Goal: Information Seeking & Learning: Learn about a topic

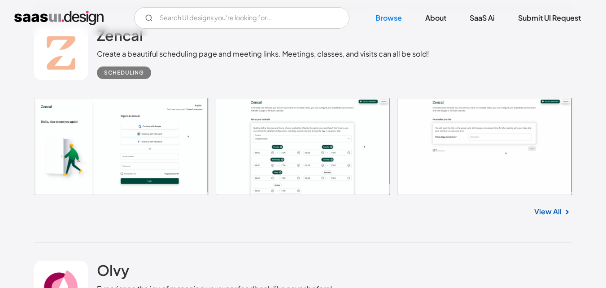
scroll to position [993, 0]
click at [305, 135] on link at bounding box center [303, 145] width 538 height 97
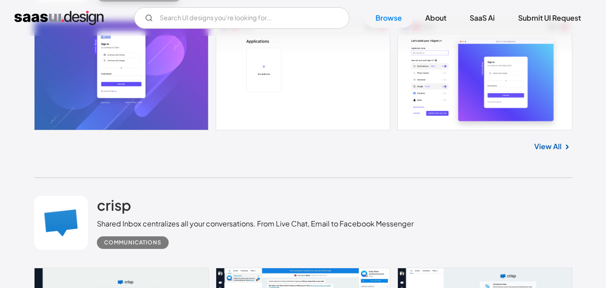
scroll to position [1967, 0]
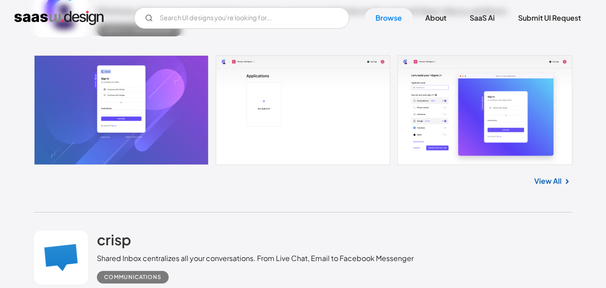
click at [375, 69] on link at bounding box center [303, 109] width 538 height 109
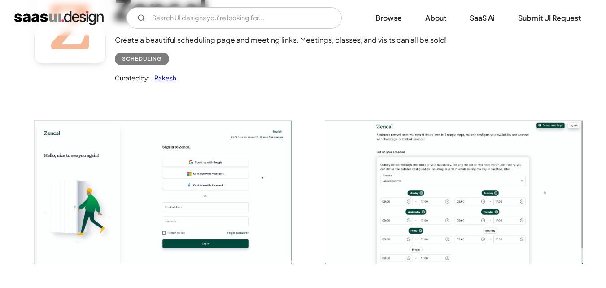
scroll to position [92, 0]
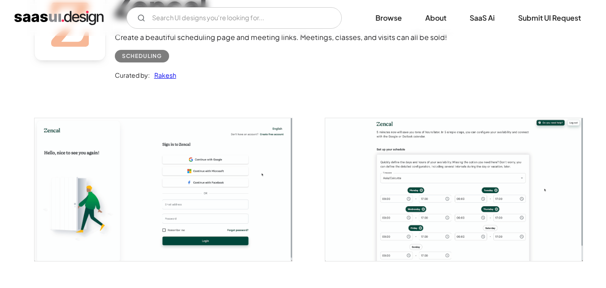
click at [118, 171] on img "open lightbox" at bounding box center [164, 189] width 258 height 142
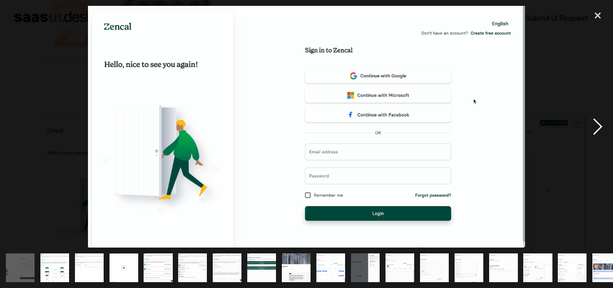
click at [589, 129] on div "next image" at bounding box center [597, 126] width 31 height 241
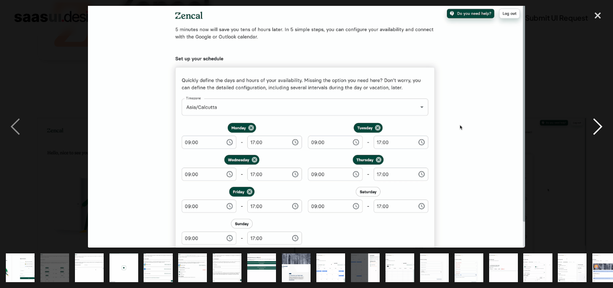
click at [589, 129] on div "next image" at bounding box center [597, 126] width 31 height 241
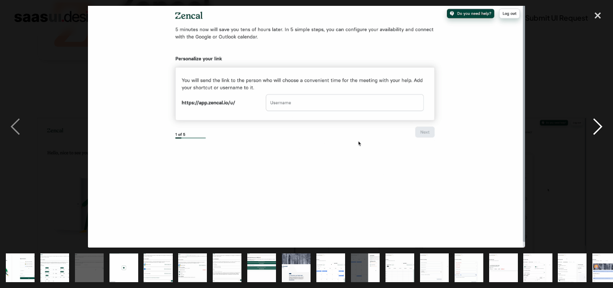
click at [589, 129] on div "next image" at bounding box center [597, 126] width 31 height 241
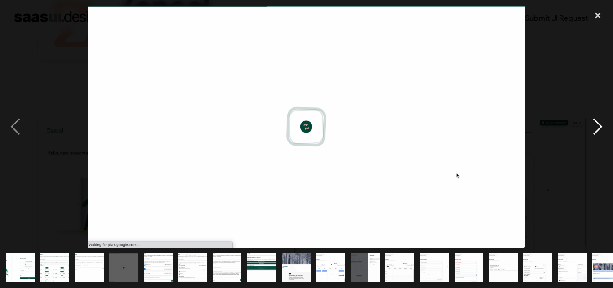
click at [589, 129] on div "next image" at bounding box center [597, 126] width 31 height 241
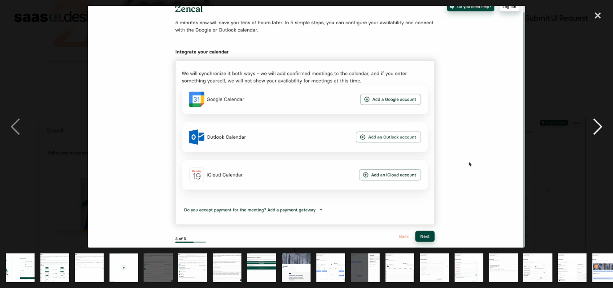
click at [589, 129] on div "next image" at bounding box center [597, 126] width 31 height 241
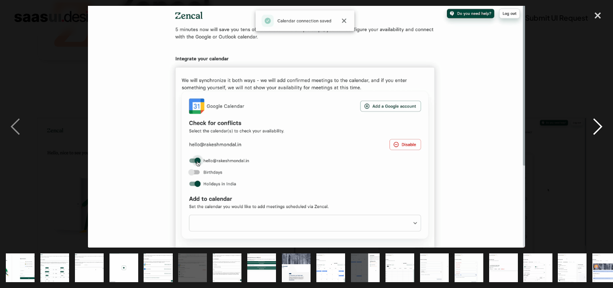
click at [589, 129] on div "next image" at bounding box center [597, 126] width 31 height 241
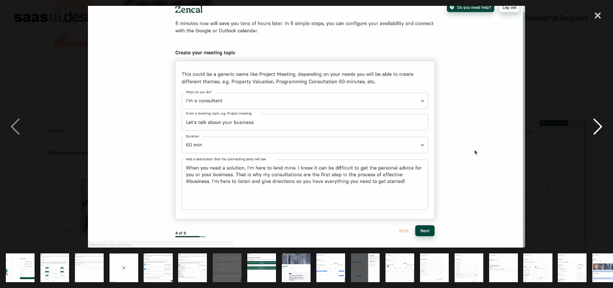
click at [589, 129] on div "next image" at bounding box center [597, 126] width 31 height 241
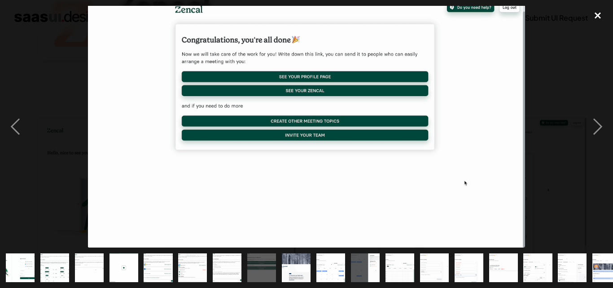
click at [599, 13] on div "close lightbox" at bounding box center [597, 16] width 31 height 20
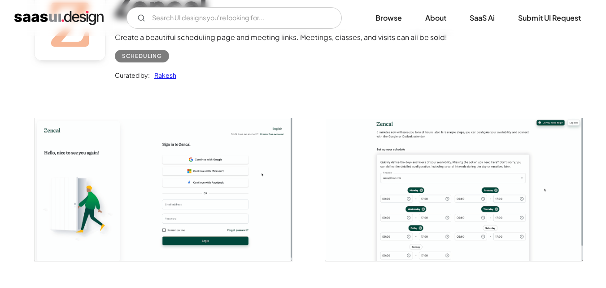
scroll to position [0, 0]
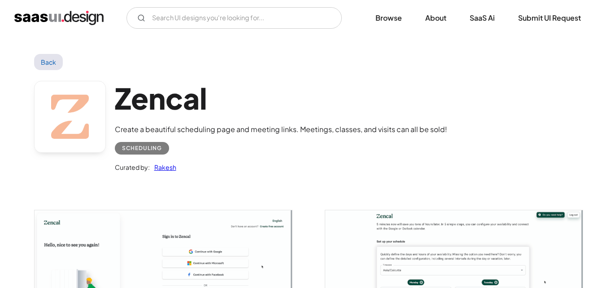
click at [48, 62] on link "Back" at bounding box center [48, 62] width 29 height 16
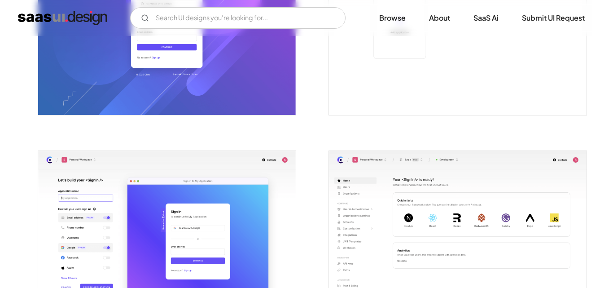
scroll to position [257, 0]
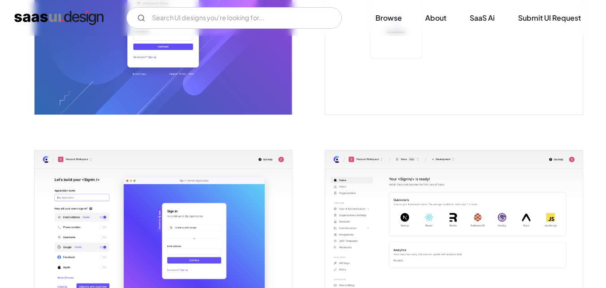
click at [198, 218] on img "open lightbox" at bounding box center [164, 230] width 258 height 161
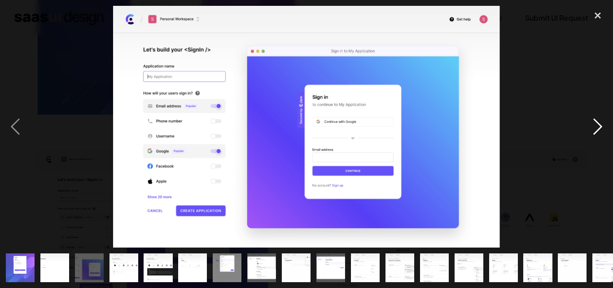
click at [595, 126] on div "next image" at bounding box center [597, 126] width 31 height 241
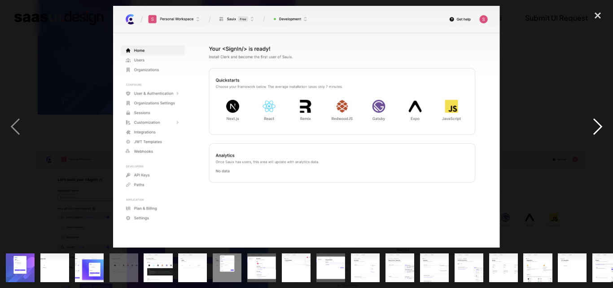
click at [595, 126] on div "next image" at bounding box center [597, 126] width 31 height 241
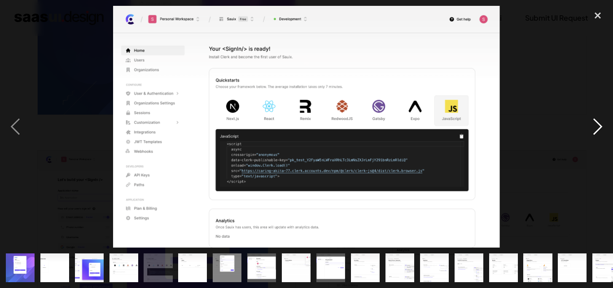
click at [595, 126] on div "next image" at bounding box center [597, 126] width 31 height 241
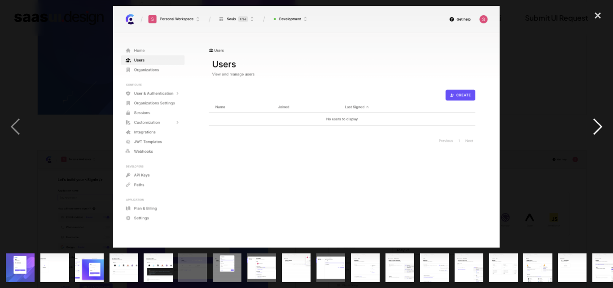
click at [595, 126] on div "next image" at bounding box center [597, 126] width 31 height 241
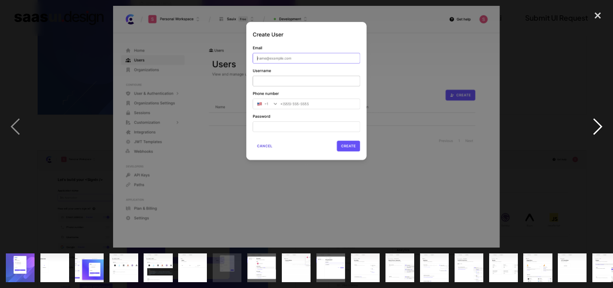
click at [595, 126] on div "next image" at bounding box center [597, 126] width 31 height 241
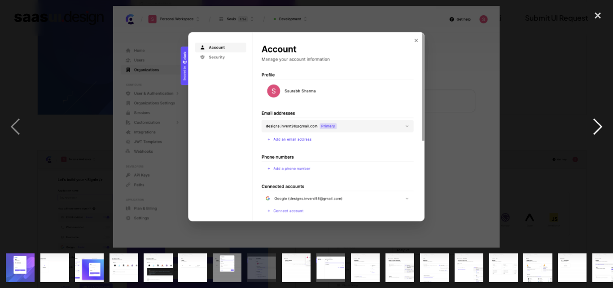
click at [595, 126] on div "next image" at bounding box center [597, 126] width 31 height 241
